Goal: Transaction & Acquisition: Purchase product/service

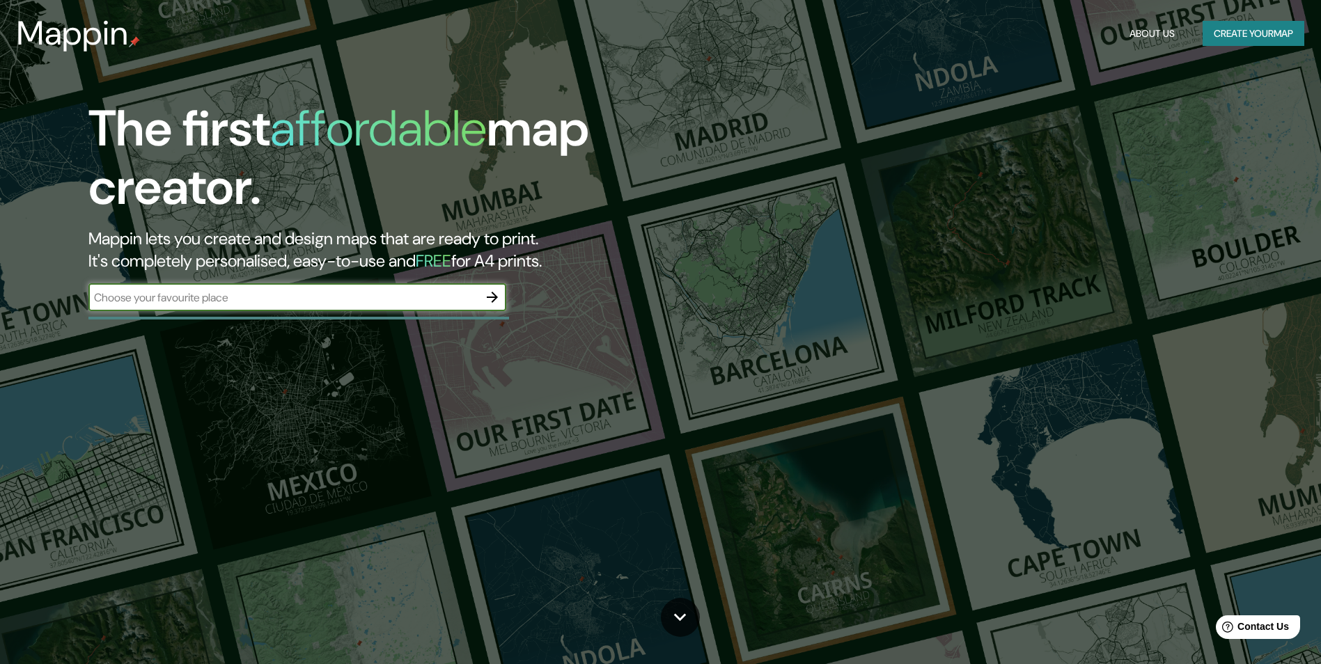
click at [281, 294] on input "text" at bounding box center [283, 298] width 390 height 16
type input "TACNA - [PERSON_NAME] [PERSON_NAME] [PERSON_NAME]"
click at [496, 298] on icon "button" at bounding box center [492, 297] width 17 height 17
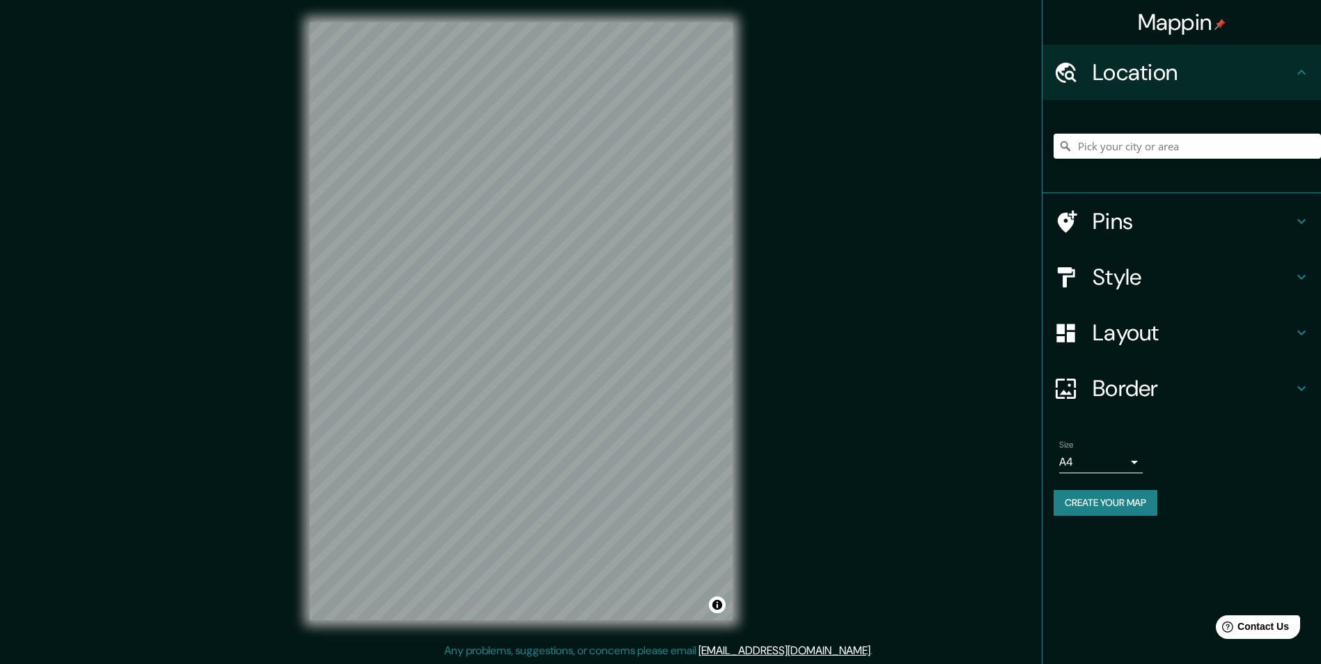
click at [1239, 265] on h4 "Style" at bounding box center [1192, 277] width 201 height 28
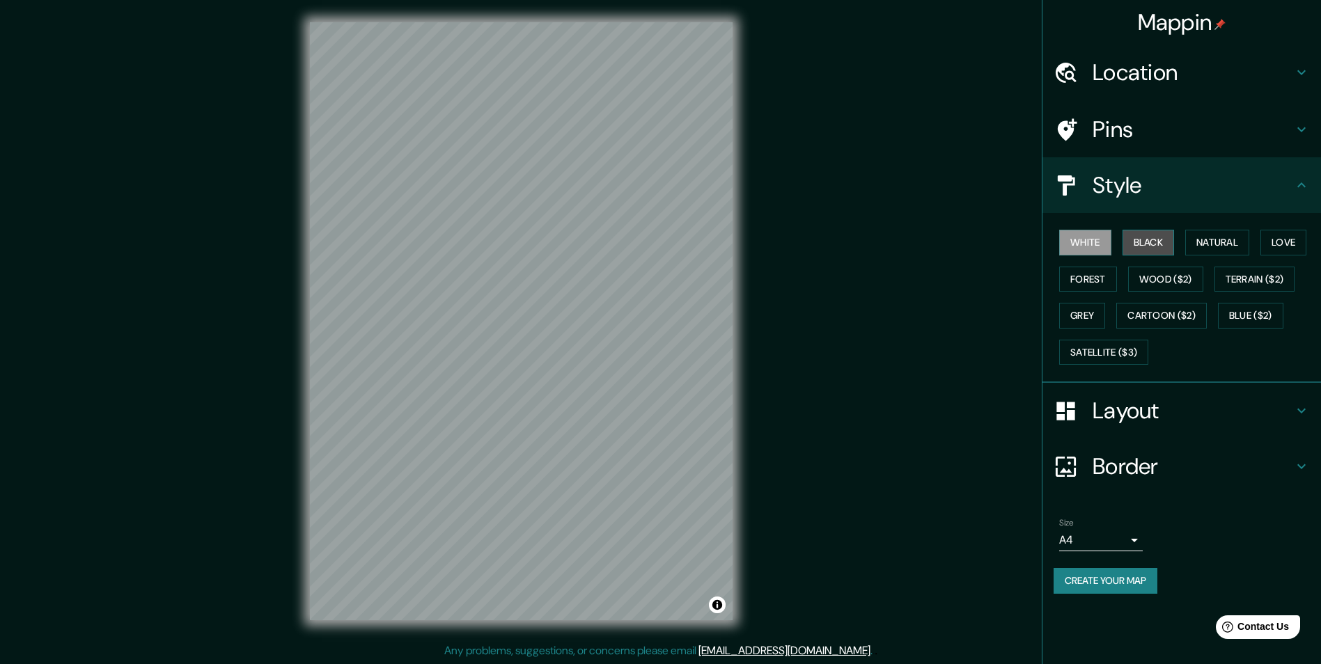
click at [1165, 240] on button "Black" at bounding box center [1148, 243] width 52 height 26
click at [1106, 230] on button "White" at bounding box center [1085, 243] width 52 height 26
click at [1149, 239] on button "Black" at bounding box center [1148, 243] width 52 height 26
click at [378, 650] on div "Mappin Location Pins Style White Black Natural Love Forest Wood ($2) Terrain ($…" at bounding box center [660, 332] width 1321 height 665
click at [1257, 284] on button "Terrain ($2)" at bounding box center [1254, 280] width 81 height 26
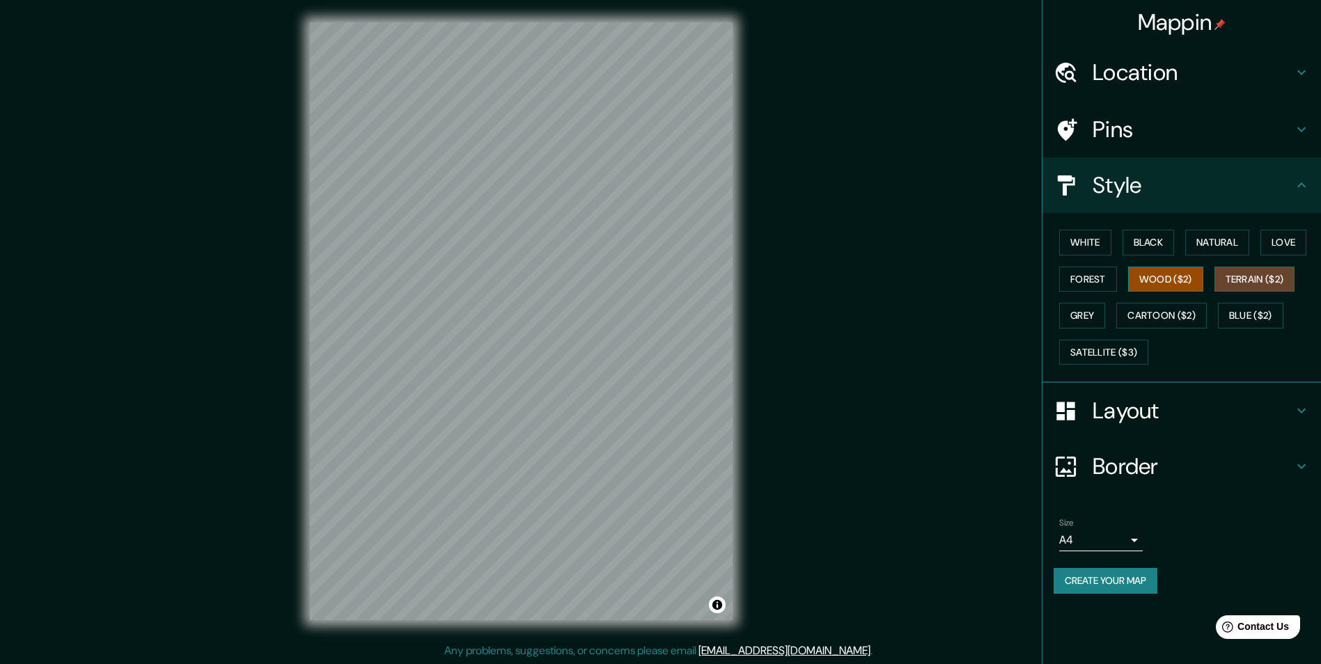
click at [1162, 278] on button "Wood ($2)" at bounding box center [1165, 280] width 75 height 26
click at [1171, 316] on button "Cartoon ($2)" at bounding box center [1161, 316] width 91 height 26
click at [1156, 282] on button "Wood ($2)" at bounding box center [1165, 280] width 75 height 26
click at [1068, 301] on div "White Black Natural Love Forest Wood ($2) Terrain ($2) Grey Cartoon ($2) Blue (…" at bounding box center [1186, 297] width 267 height 146
click at [1085, 279] on button "Forest" at bounding box center [1088, 280] width 58 height 26
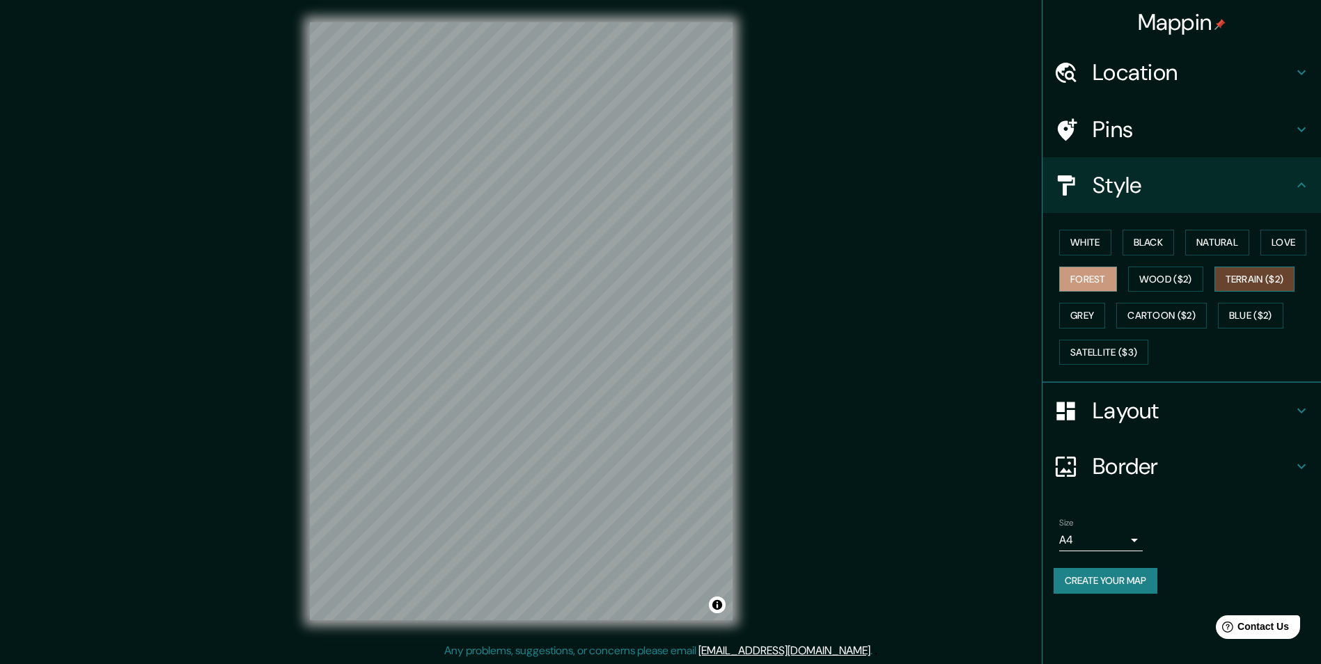
click at [1272, 267] on button "Terrain ($2)" at bounding box center [1254, 280] width 81 height 26
click at [1227, 311] on button "Blue ($2)" at bounding box center [1250, 316] width 65 height 26
click at [1076, 317] on button "Grey" at bounding box center [1082, 316] width 46 height 26
drag, startPoint x: 1216, startPoint y: 315, endPoint x: 1225, endPoint y: 315, distance: 8.4
click at [1219, 315] on div "White Black Natural Love Forest Wood ($2) Terrain ($2) Grey Cartoon ($2) Blue (…" at bounding box center [1186, 297] width 267 height 146
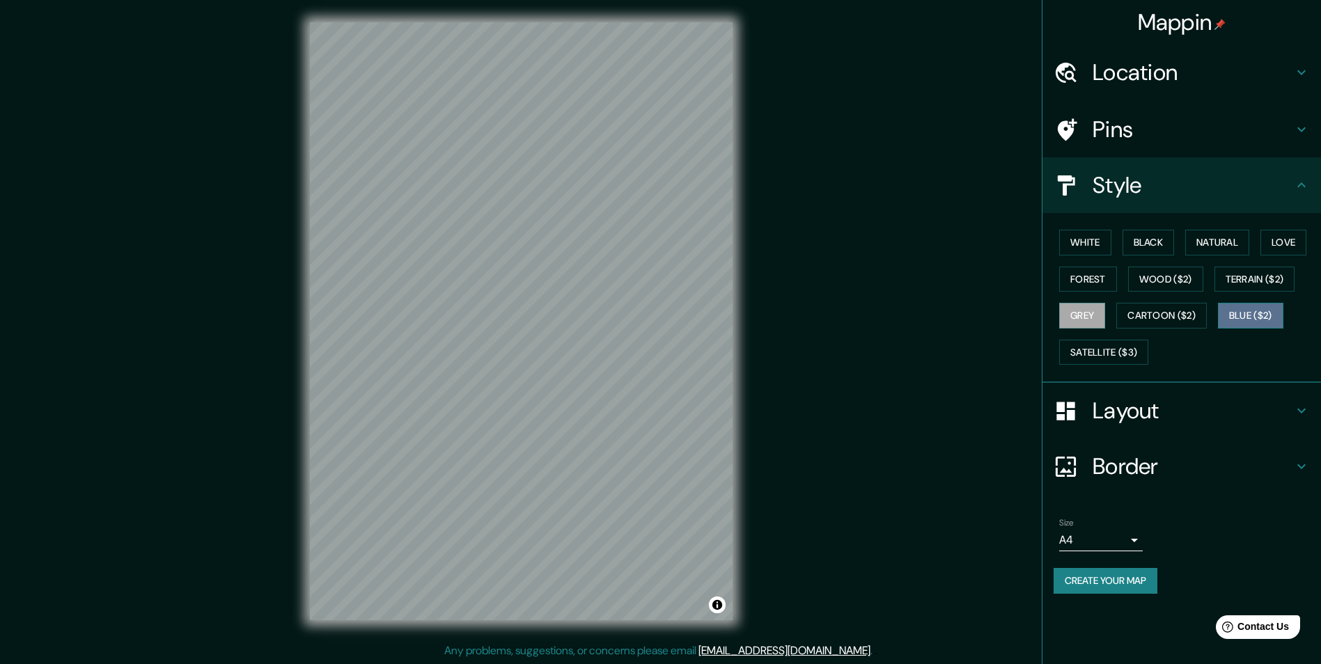
click at [1227, 315] on button "Blue ($2)" at bounding box center [1250, 316] width 65 height 26
click at [1189, 315] on button "Cartoon ($2)" at bounding box center [1161, 316] width 91 height 26
click at [1193, 281] on button "Wood ($2)" at bounding box center [1165, 280] width 75 height 26
click at [1148, 234] on button "Black" at bounding box center [1148, 243] width 52 height 26
click at [1220, 241] on button "Natural" at bounding box center [1217, 243] width 64 height 26
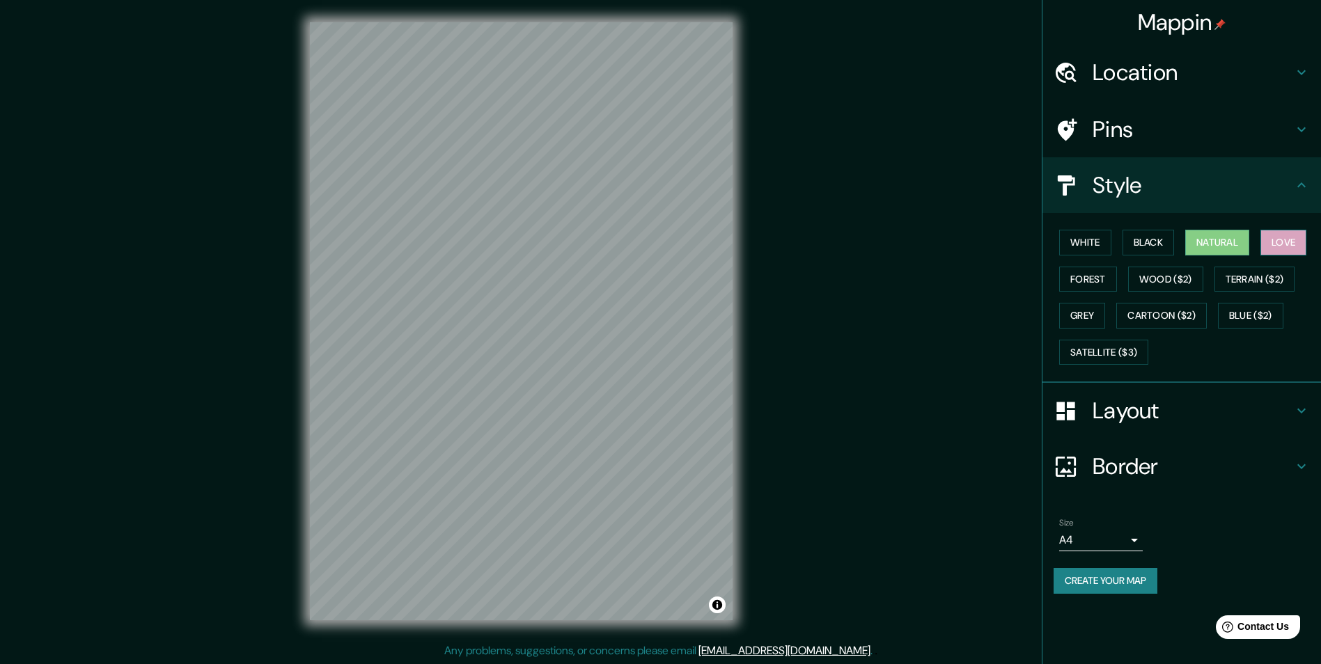
click at [1295, 246] on button "Love" at bounding box center [1283, 243] width 46 height 26
click at [1287, 246] on button "Love" at bounding box center [1283, 243] width 46 height 26
click at [1150, 285] on button "Wood ($2)" at bounding box center [1165, 280] width 75 height 26
click at [1236, 274] on button "Terrain ($2)" at bounding box center [1254, 280] width 81 height 26
click at [1143, 291] on button "Wood ($2)" at bounding box center [1165, 280] width 75 height 26
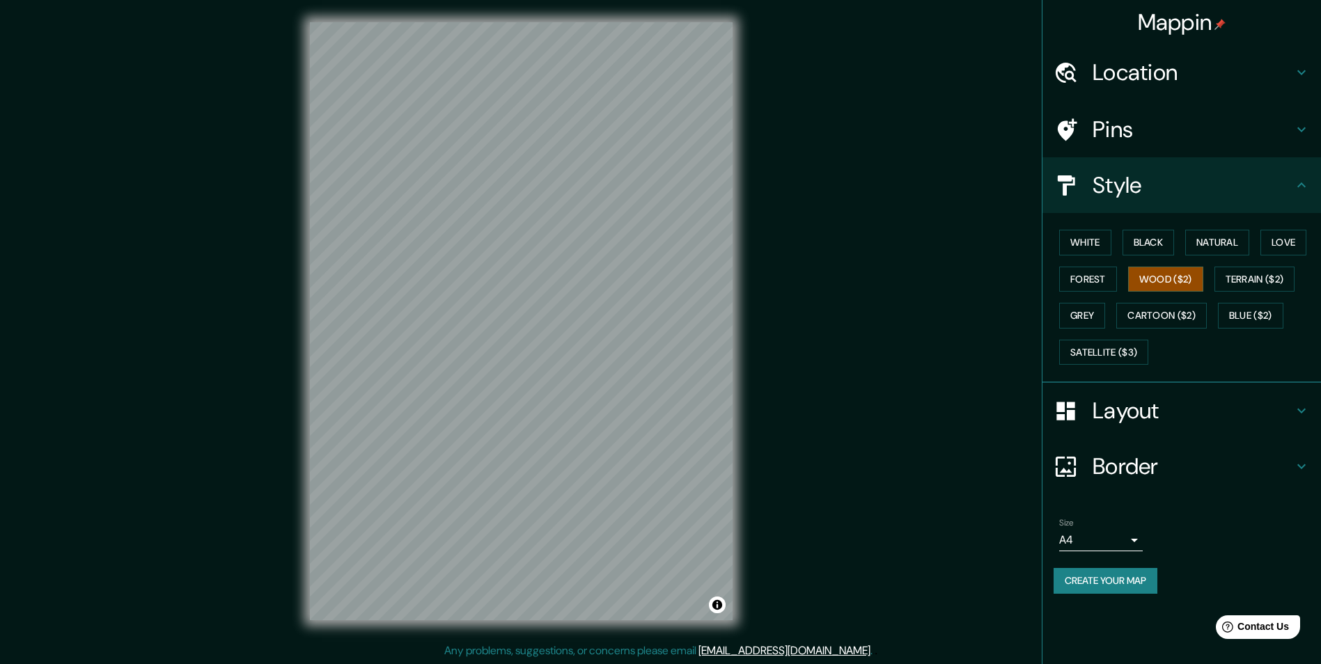
click at [1262, 244] on div "White Black Natural Love Forest Wood ($2) Terrain ($2) Grey Cartoon ($2) Blue (…" at bounding box center [1186, 297] width 267 height 146
click at [1272, 244] on button "Love" at bounding box center [1283, 243] width 46 height 26
drag, startPoint x: 1137, startPoint y: 279, endPoint x: 1021, endPoint y: 300, distance: 117.4
click at [1138, 281] on button "Wood ($2)" at bounding box center [1165, 280] width 75 height 26
click at [908, 463] on div "Mappin Location Pins Style White Black Natural Love Forest Wood ($2) Terrain ($…" at bounding box center [660, 332] width 1321 height 665
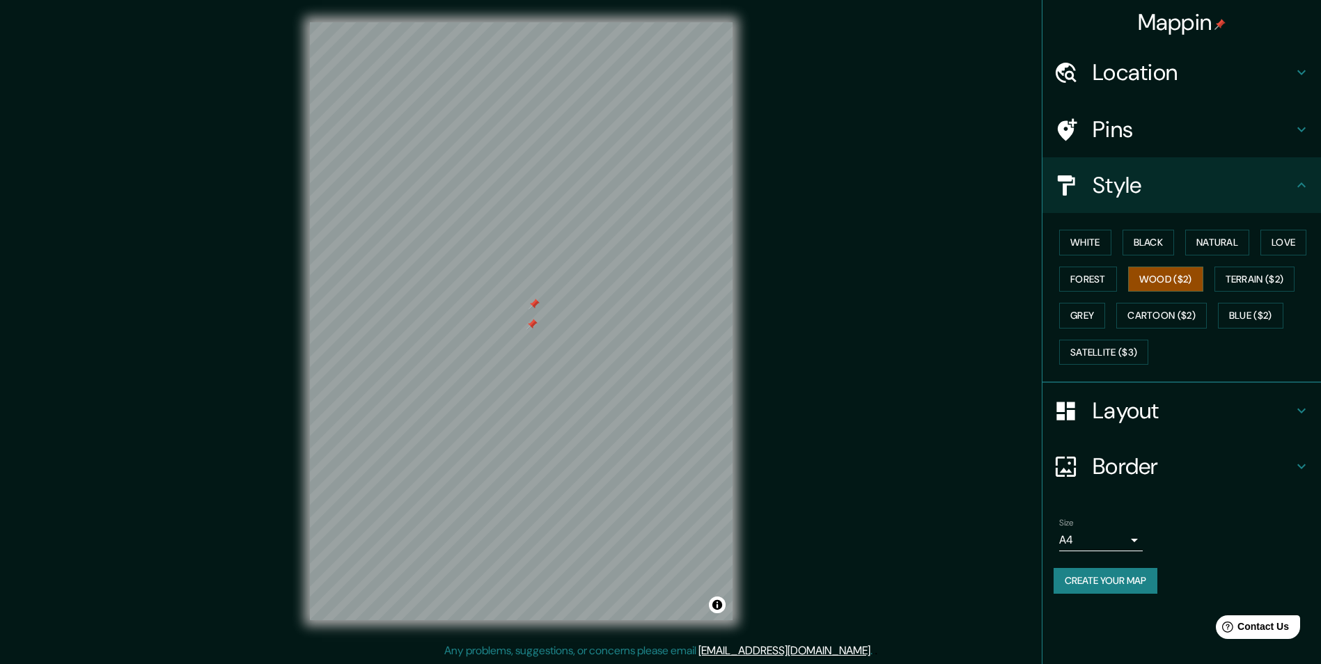
click at [526, 329] on div at bounding box center [531, 324] width 11 height 11
click at [532, 308] on div at bounding box center [533, 304] width 11 height 11
click at [521, 317] on div at bounding box center [518, 318] width 11 height 11
click at [529, 313] on div at bounding box center [529, 307] width 11 height 11
click at [777, 377] on div "Mappin Location Pins Style White Black Natural Love Forest Wood ($2) Terrain ($…" at bounding box center [660, 332] width 1321 height 665
